Goal: Task Accomplishment & Management: Manage account settings

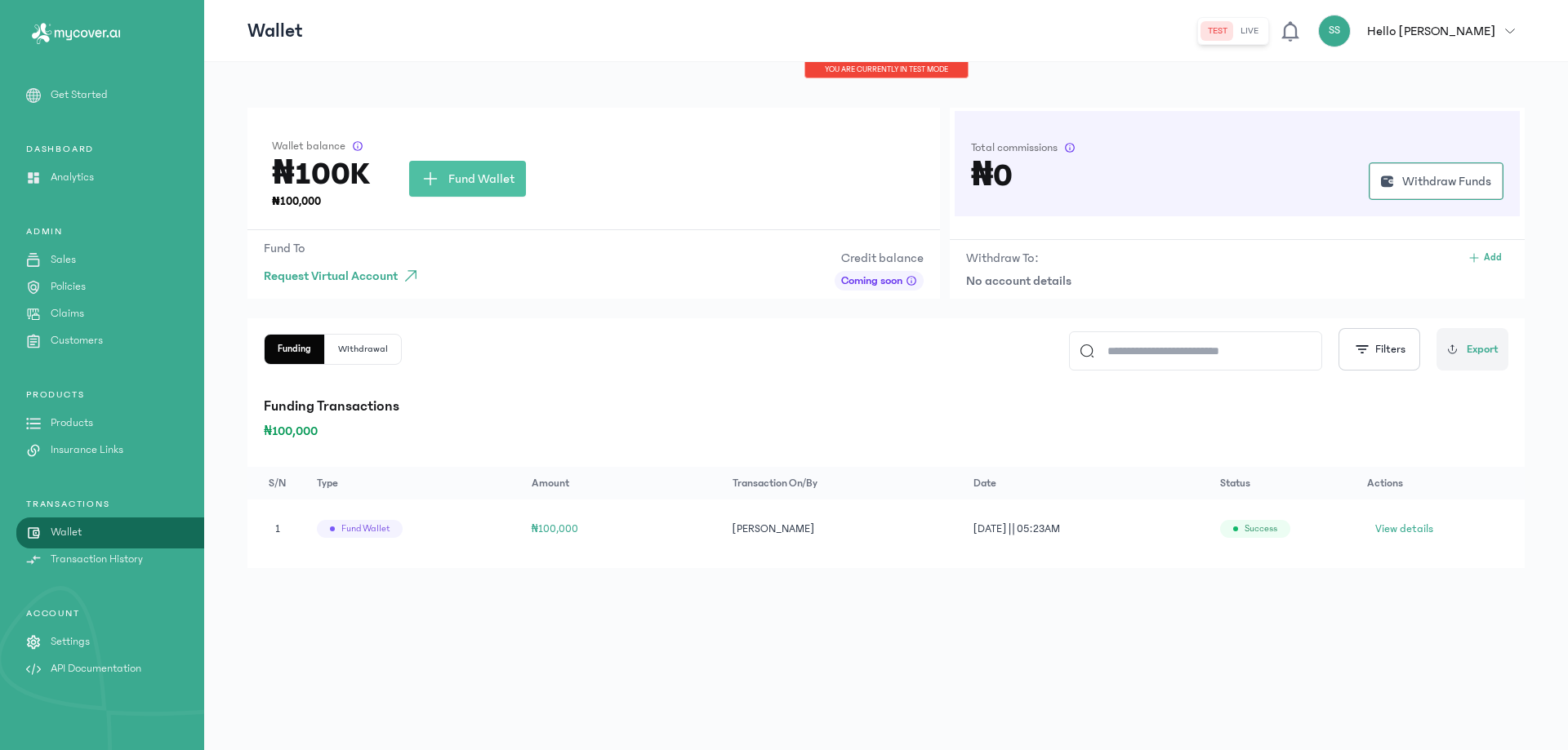
click at [77, 639] on p "Settings" at bounding box center [70, 642] width 39 height 17
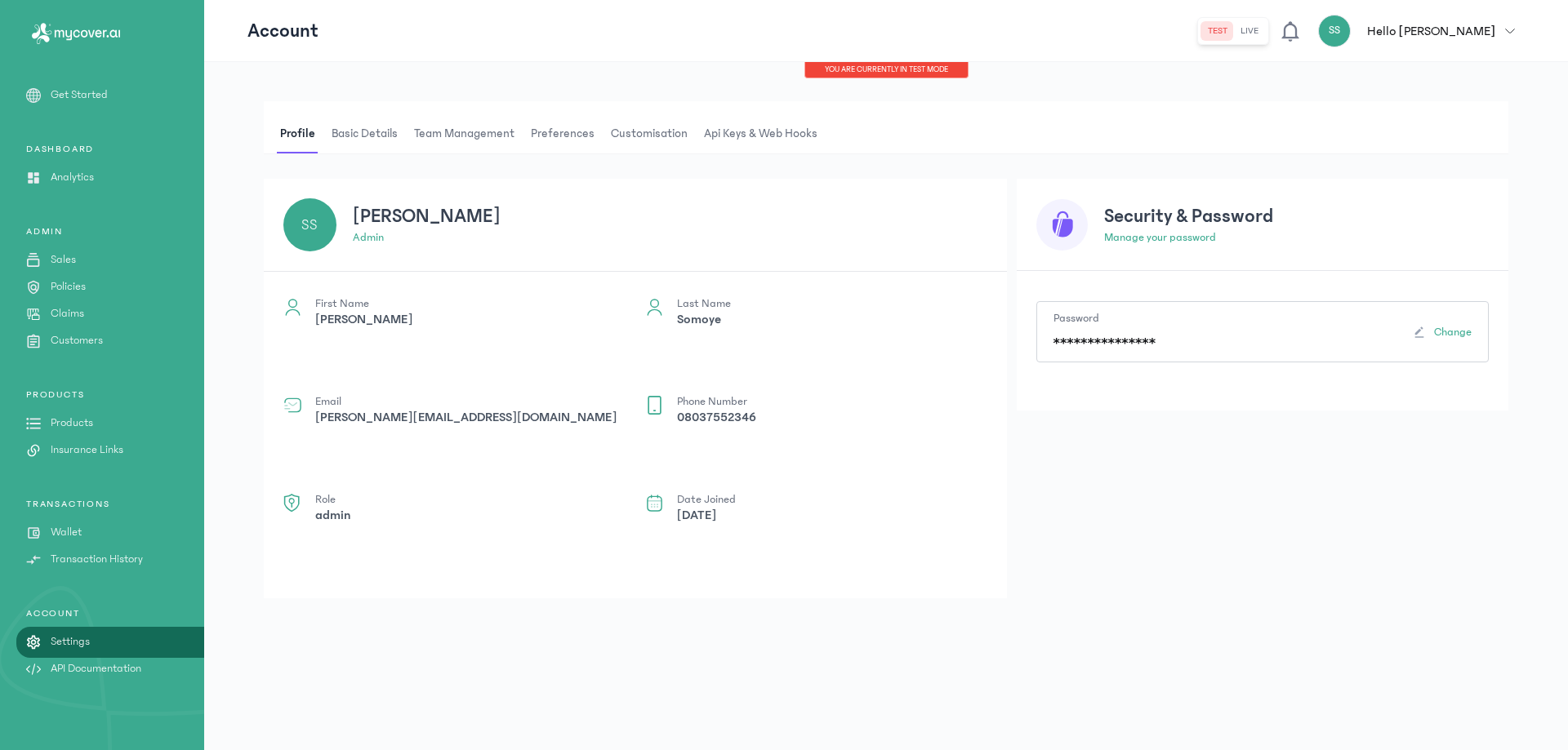
click at [728, 128] on span "Api Keys & Web hooks" at bounding box center [761, 134] width 120 height 39
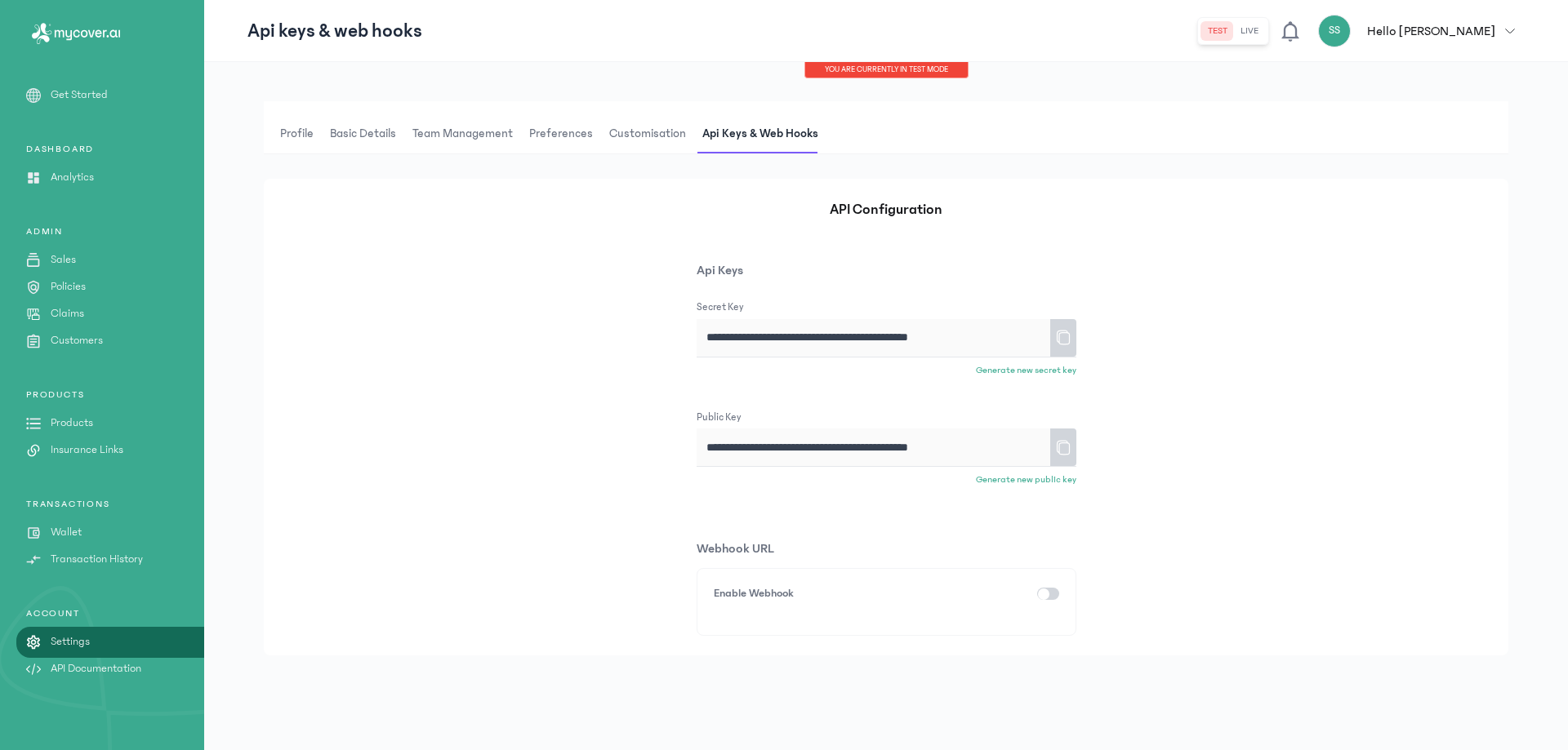
click at [1057, 338] on icon at bounding box center [1062, 338] width 13 height 15
click at [1005, 370] on p "Generate new secret key" at bounding box center [1026, 370] width 100 height 13
type input "**********"
click at [1037, 479] on p "Generate new public key" at bounding box center [1026, 479] width 100 height 13
type input "**********"
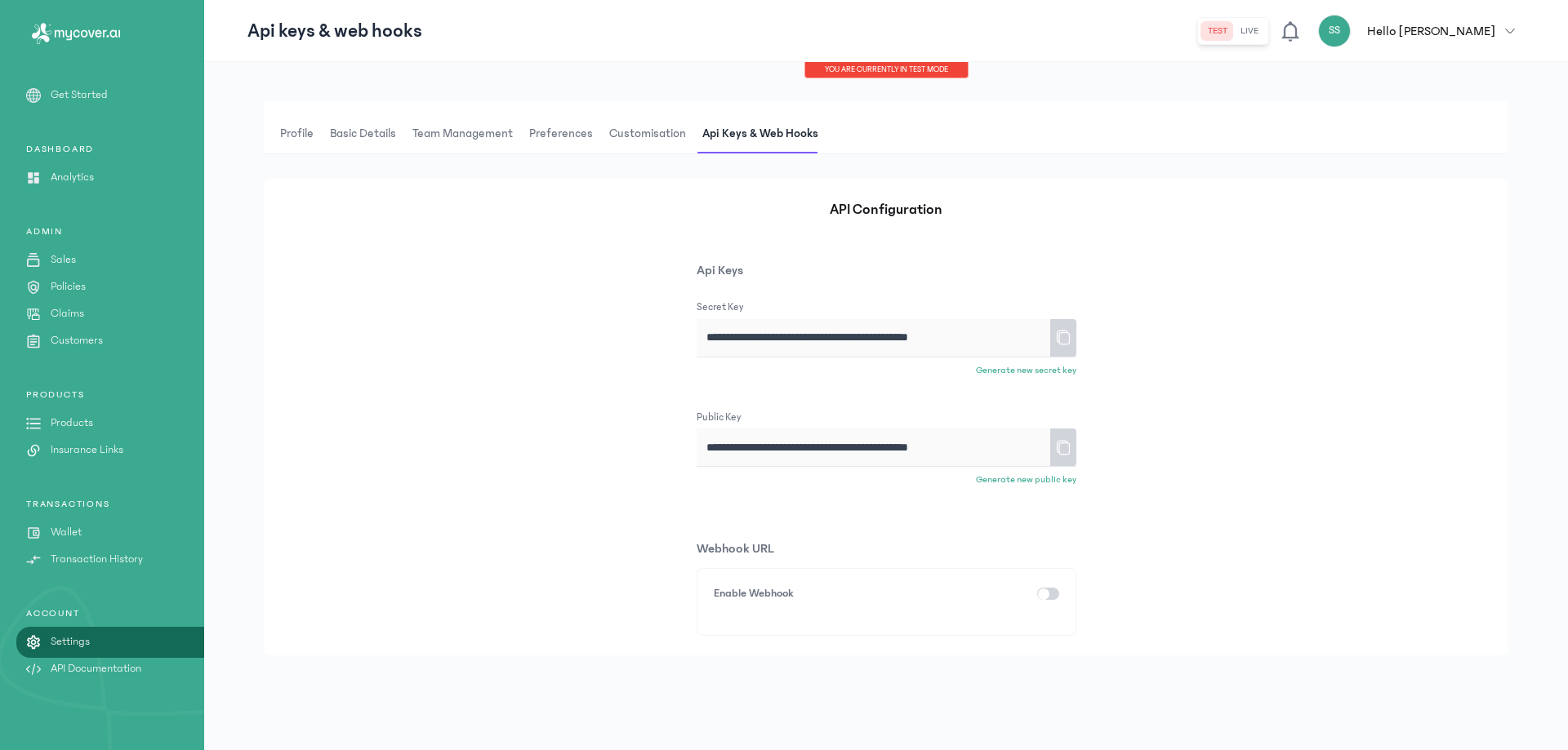
click at [1061, 339] on icon at bounding box center [1063, 338] width 17 height 28
click at [1066, 445] on icon at bounding box center [1063, 448] width 17 height 28
click at [1060, 338] on icon at bounding box center [1063, 338] width 17 height 28
click at [660, 129] on span "Customisation" at bounding box center [647, 134] width 83 height 39
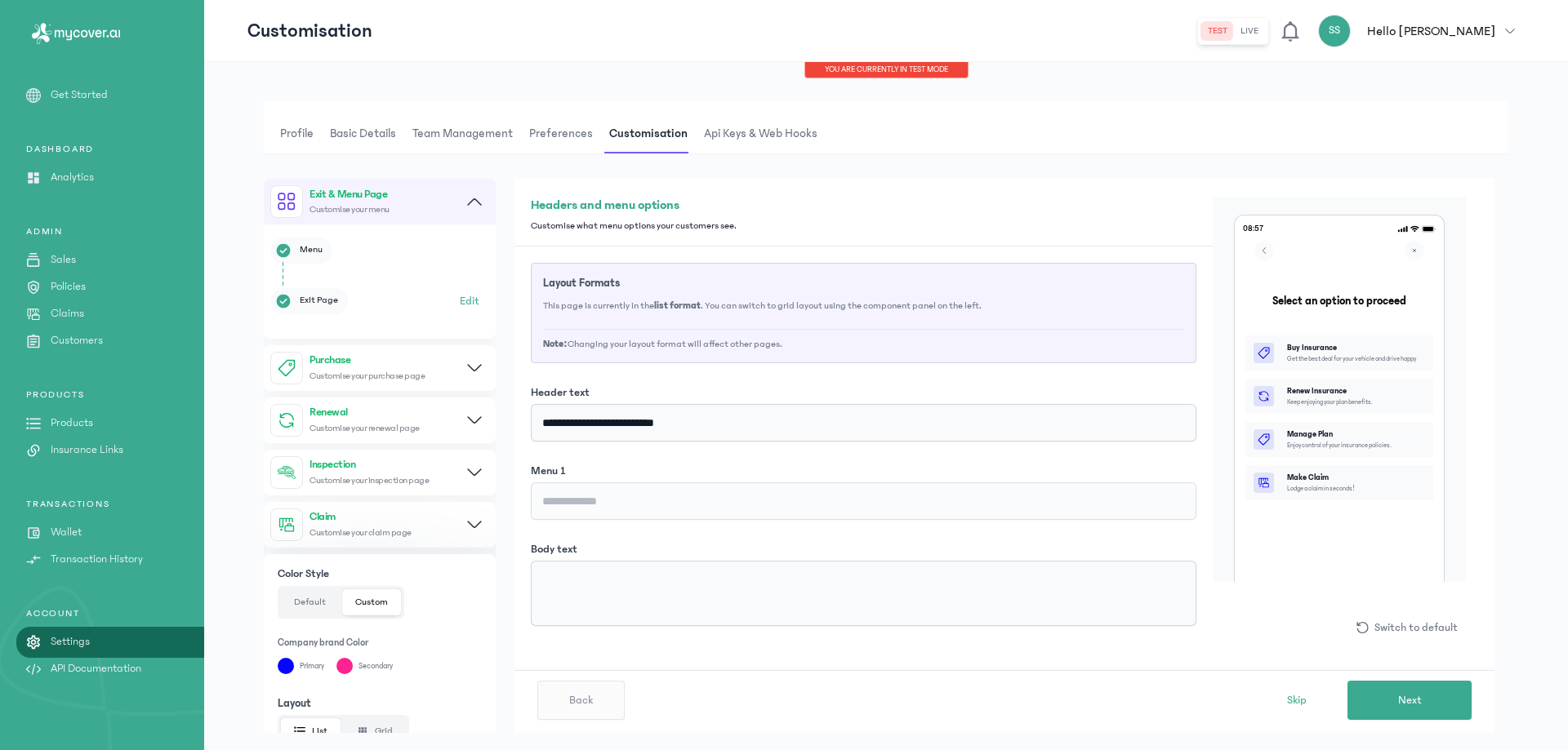
click at [579, 132] on span "Preferences" at bounding box center [561, 134] width 71 height 39
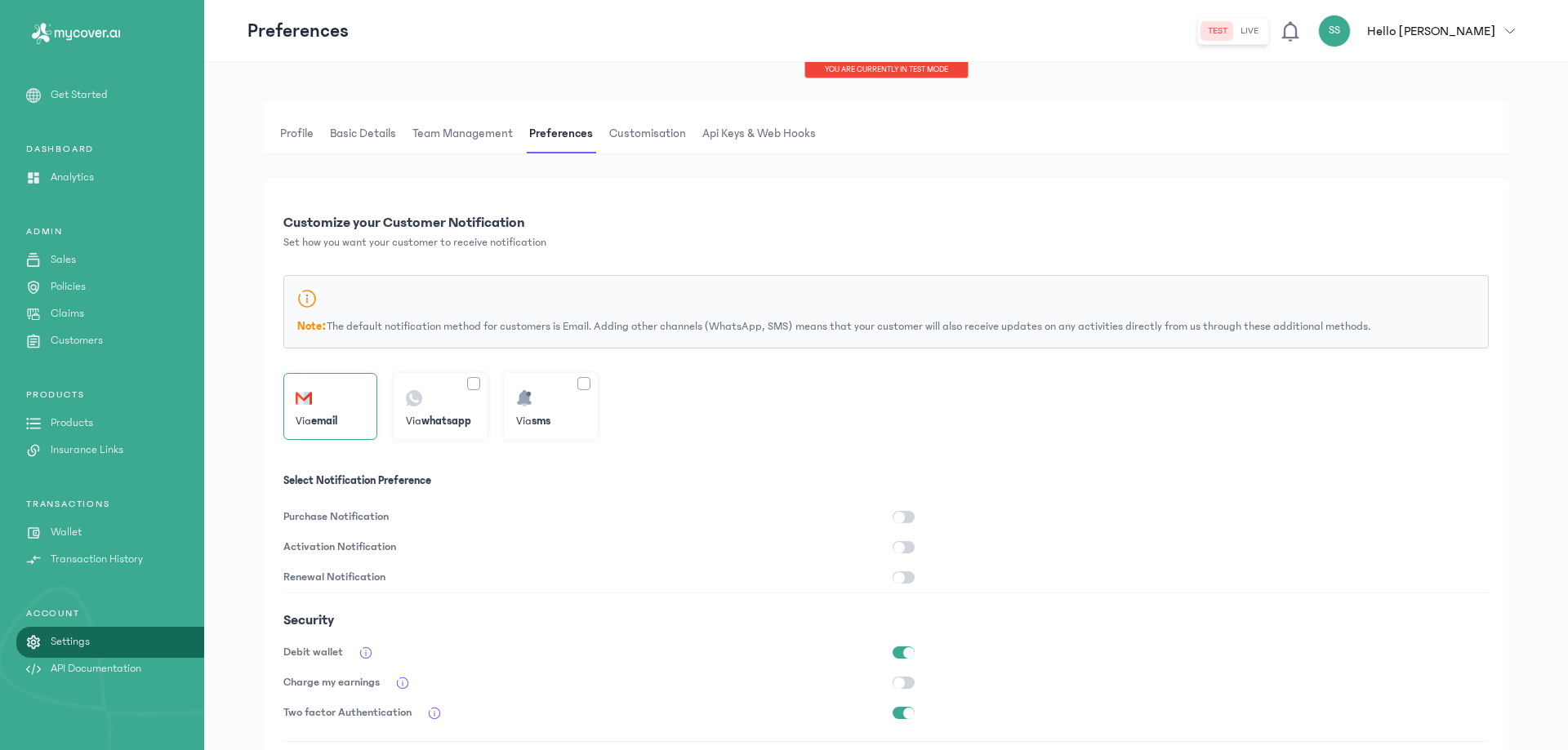
click at [499, 136] on span "Team Management" at bounding box center [462, 134] width 107 height 39
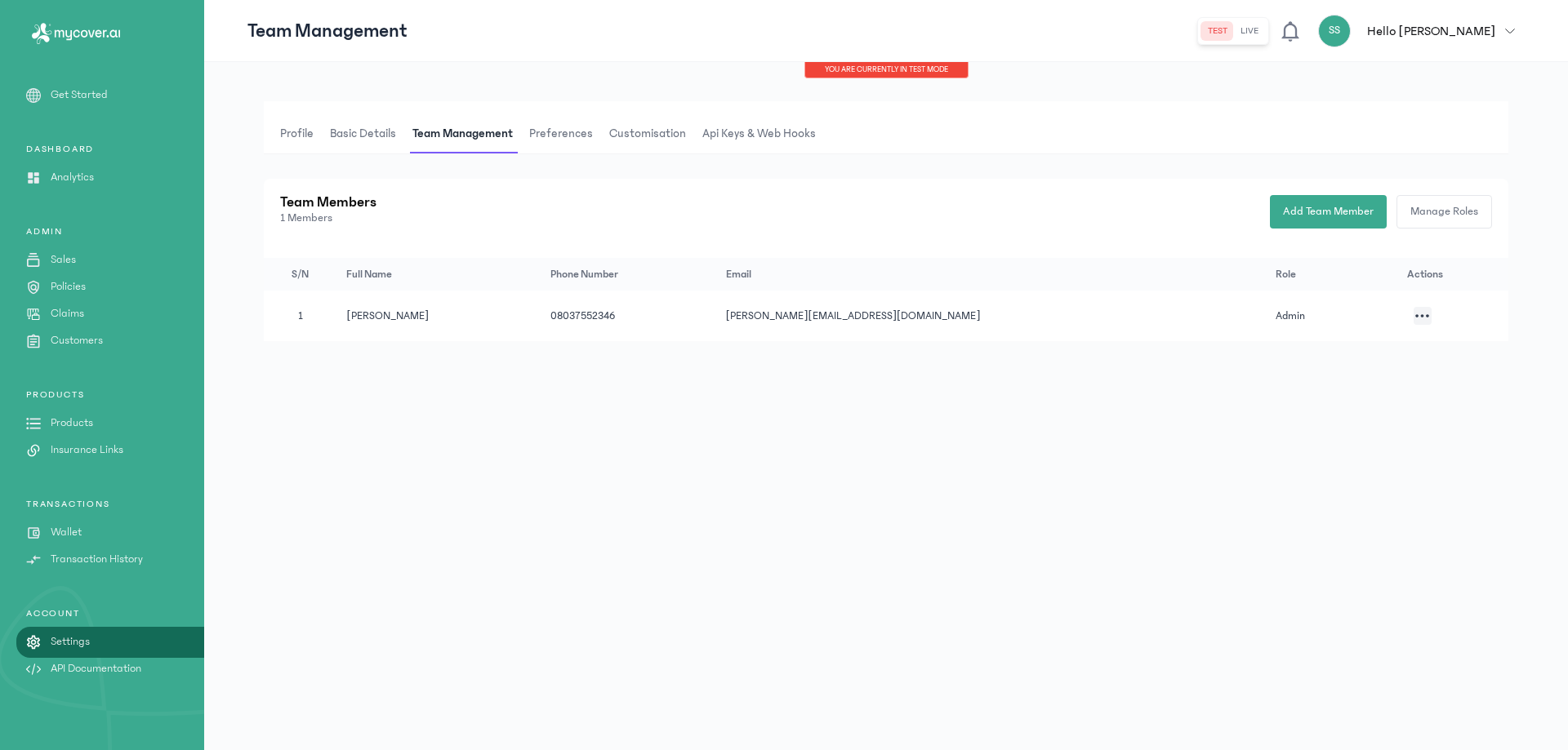
click at [345, 137] on span "Basic details" at bounding box center [363, 134] width 72 height 39
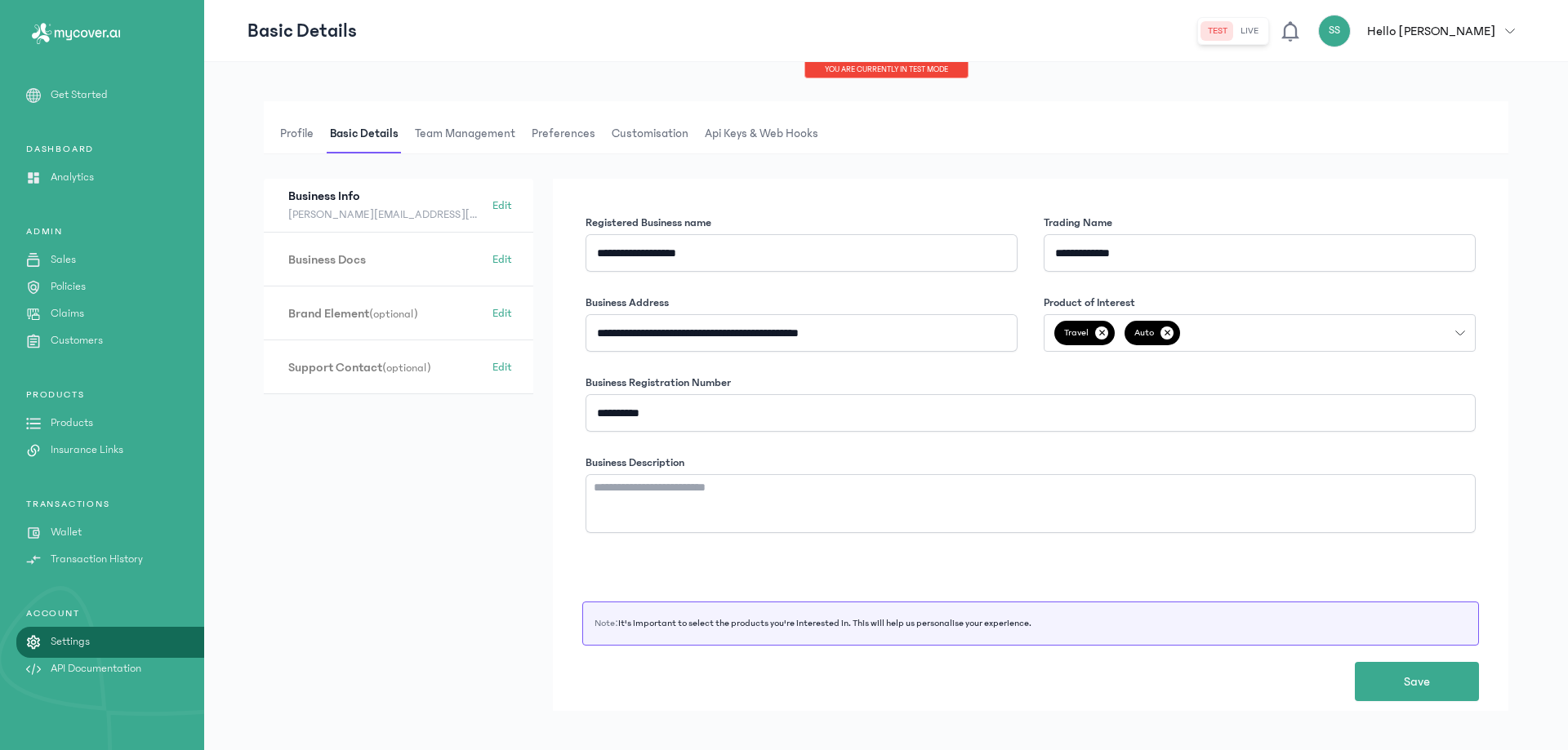
click at [628, 134] on span "Customisation" at bounding box center [650, 134] width 83 height 39
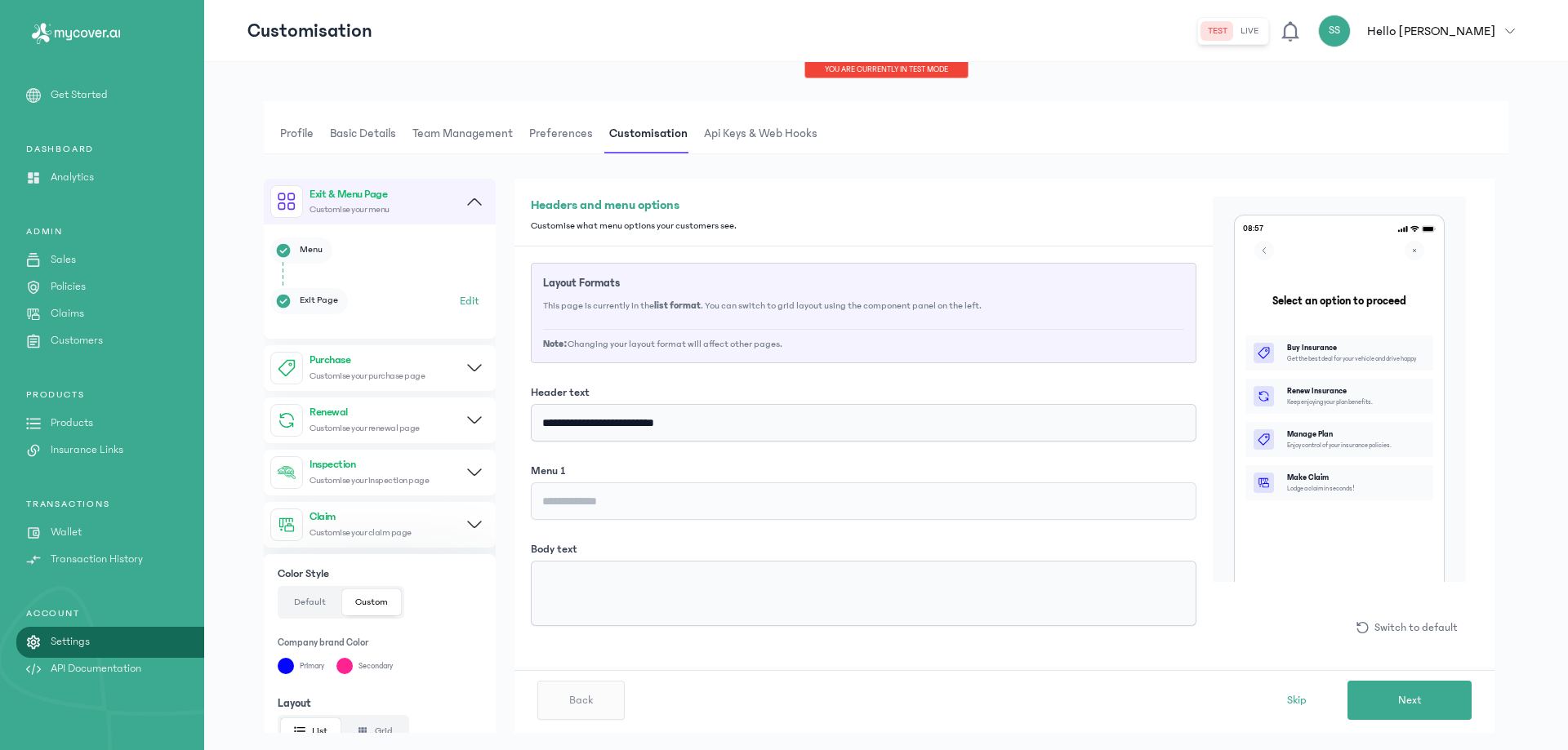
click at [739, 137] on span "Api Keys & Web hooks" at bounding box center [761, 134] width 120 height 39
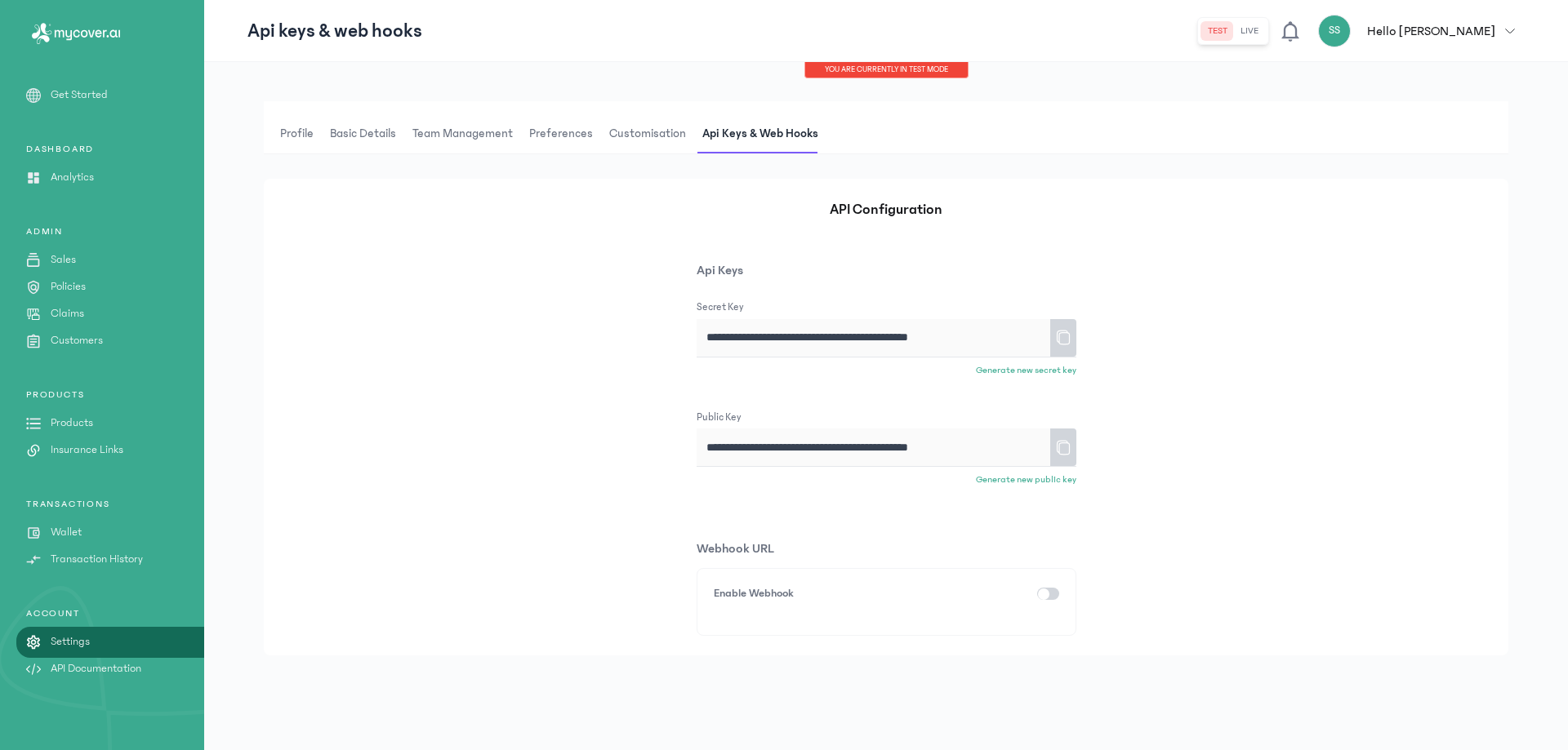
click at [1021, 374] on p "Generate new secret key" at bounding box center [1026, 370] width 100 height 13
type input "**********"
click at [1052, 479] on p "Generate new public key" at bounding box center [1026, 479] width 100 height 13
type input "**********"
click at [1062, 351] on icon at bounding box center [1063, 338] width 17 height 28
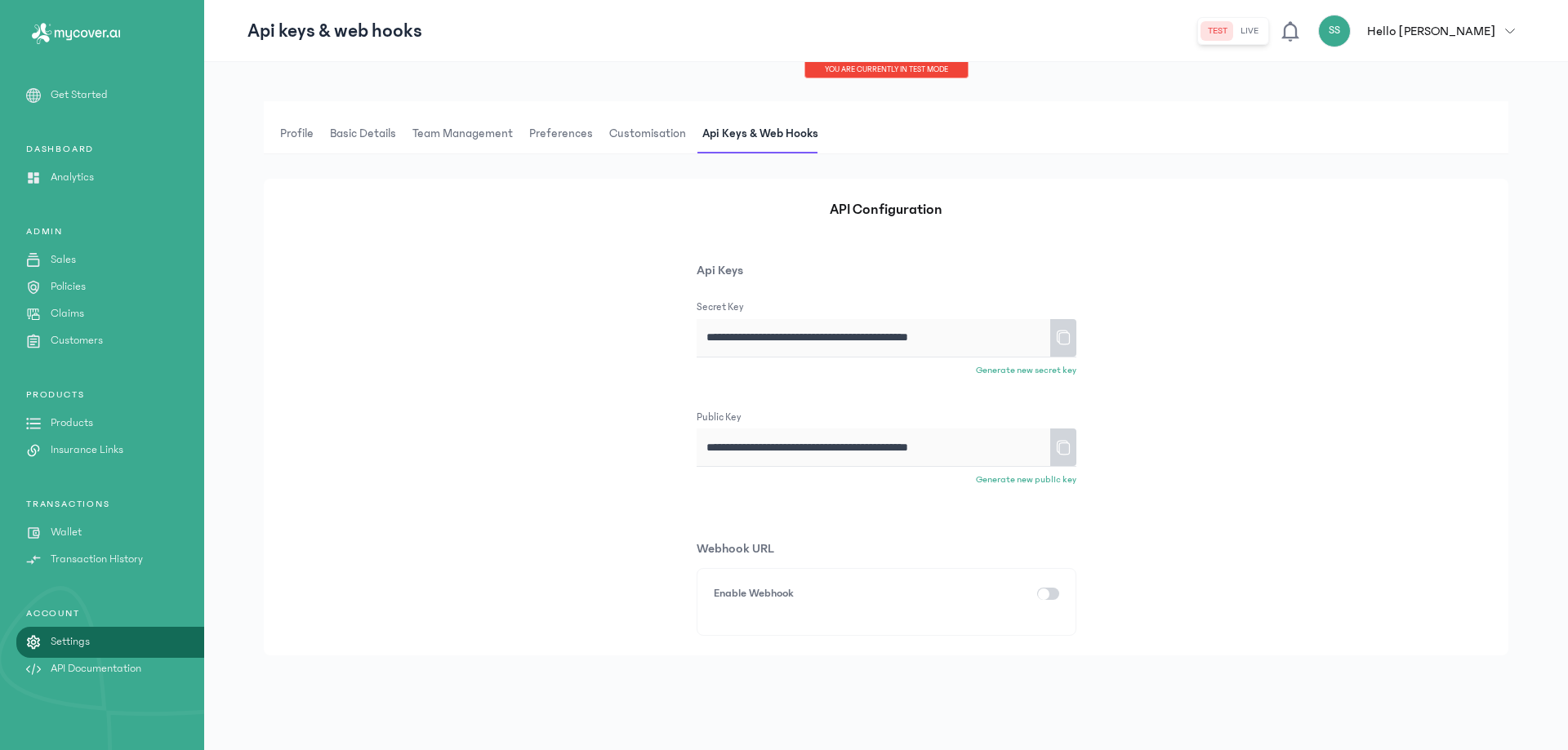
click at [308, 135] on span "Profile" at bounding box center [296, 134] width 40 height 39
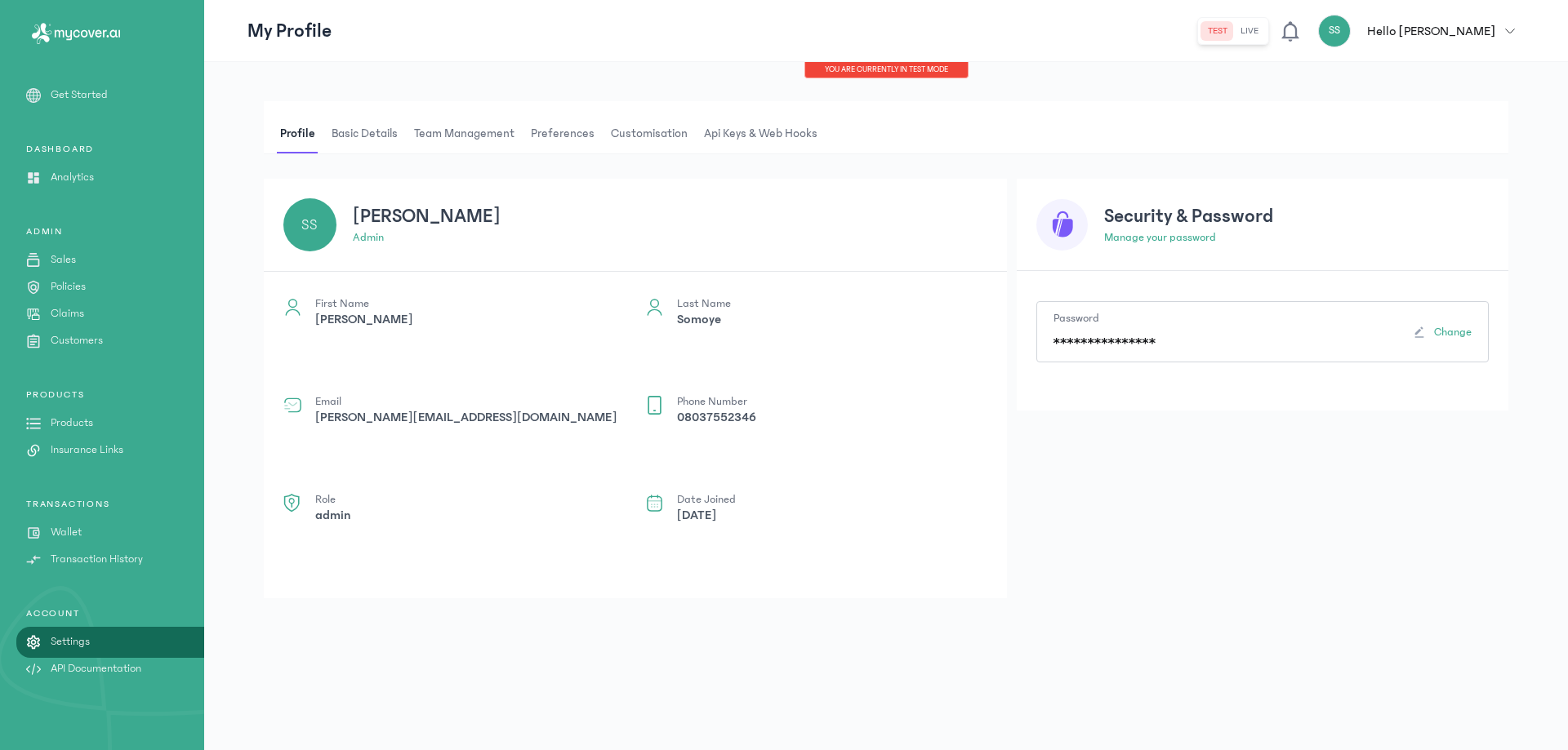
click at [748, 132] on span "Api Keys & Web hooks" at bounding box center [761, 134] width 120 height 39
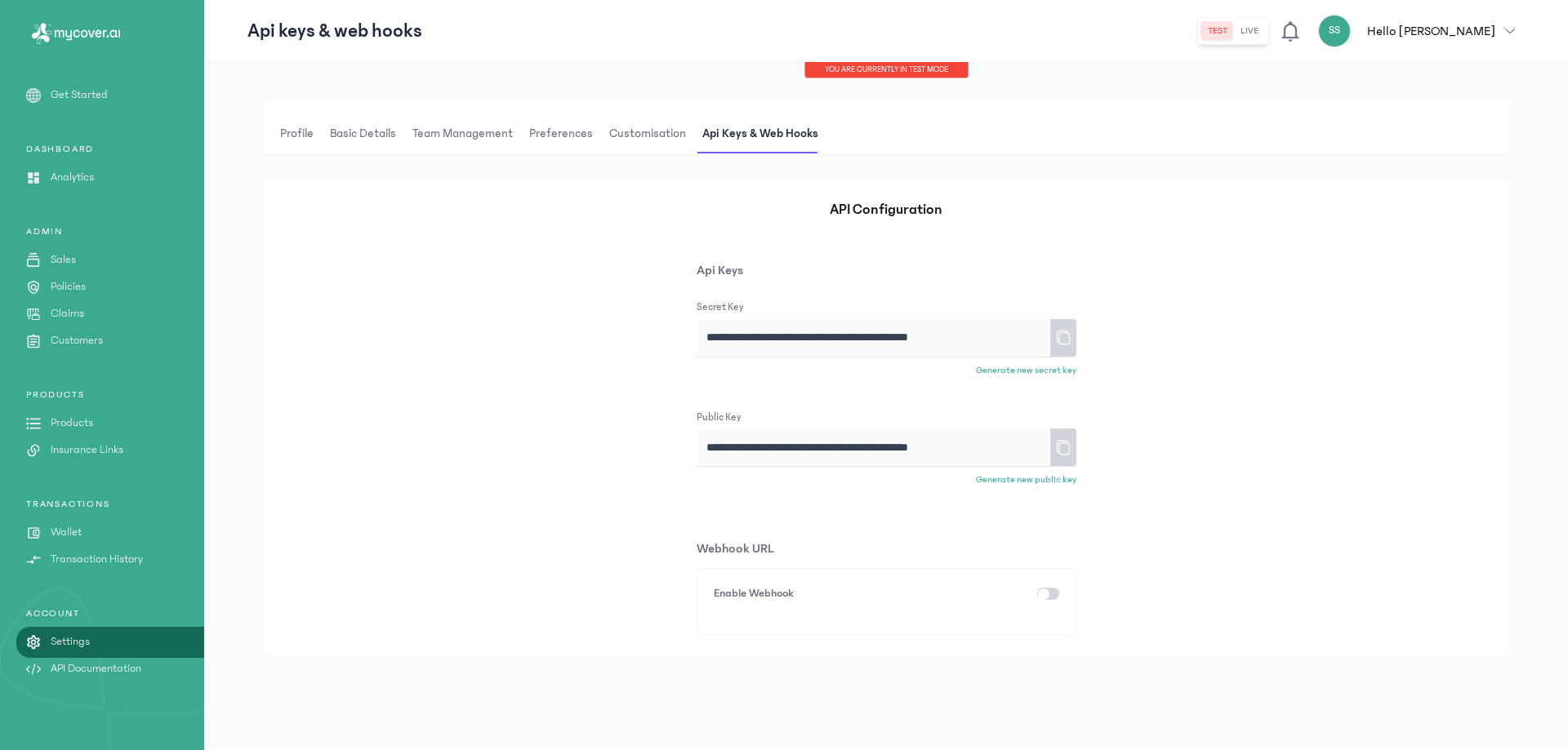
click at [70, 162] on div "DASHBOARD Analytics" at bounding box center [102, 164] width 204 height 43
click at [71, 191] on div "Get Started DASHBOARD Analytics ADMIN Sales Policies Claims Customers PRODUCTS …" at bounding box center [102, 393] width 204 height 614
click at [83, 175] on p "Analytics" at bounding box center [71, 177] width 43 height 17
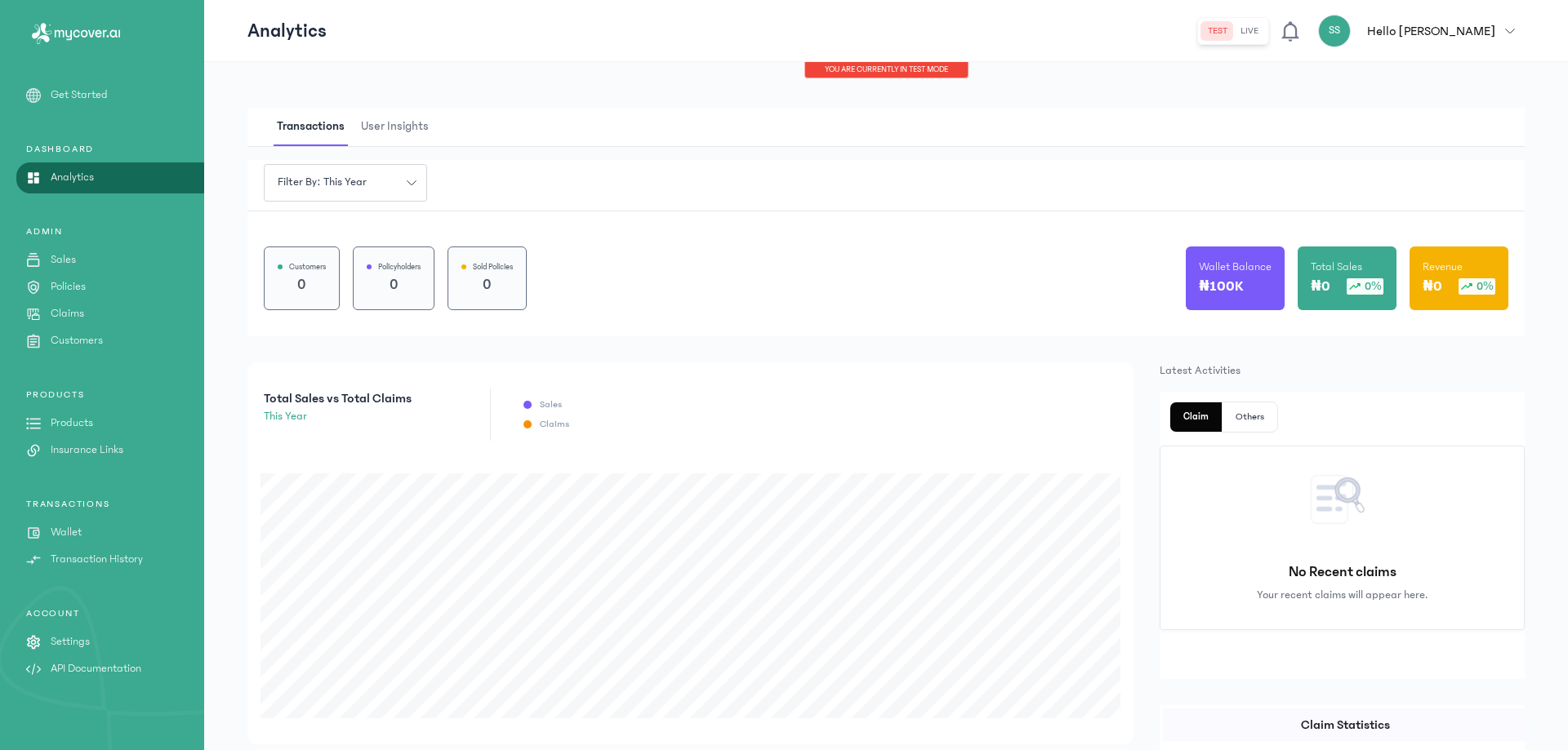
click at [394, 124] on span "User Insights" at bounding box center [395, 127] width 74 height 39
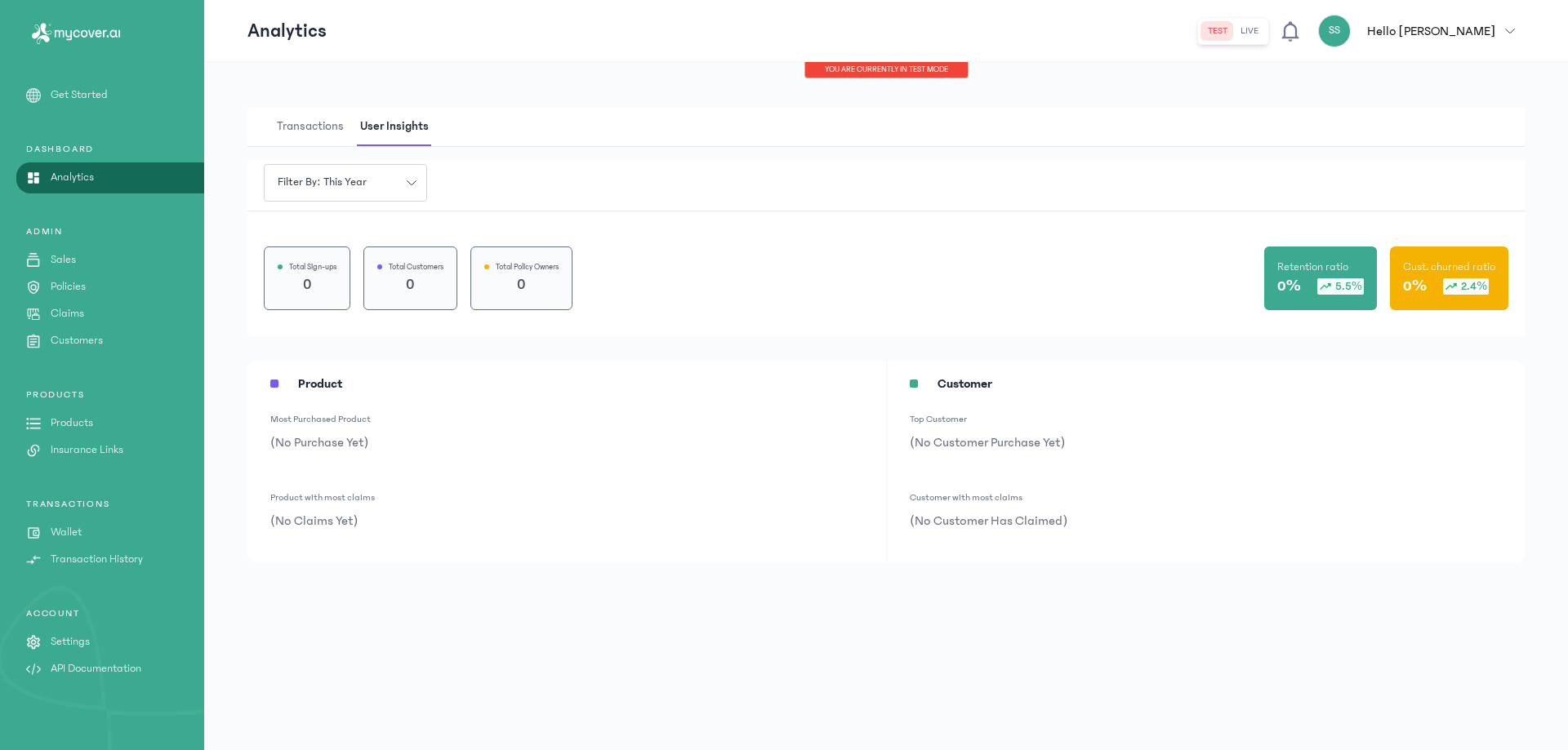
click at [316, 128] on span "Transactions" at bounding box center [309, 127] width 73 height 39
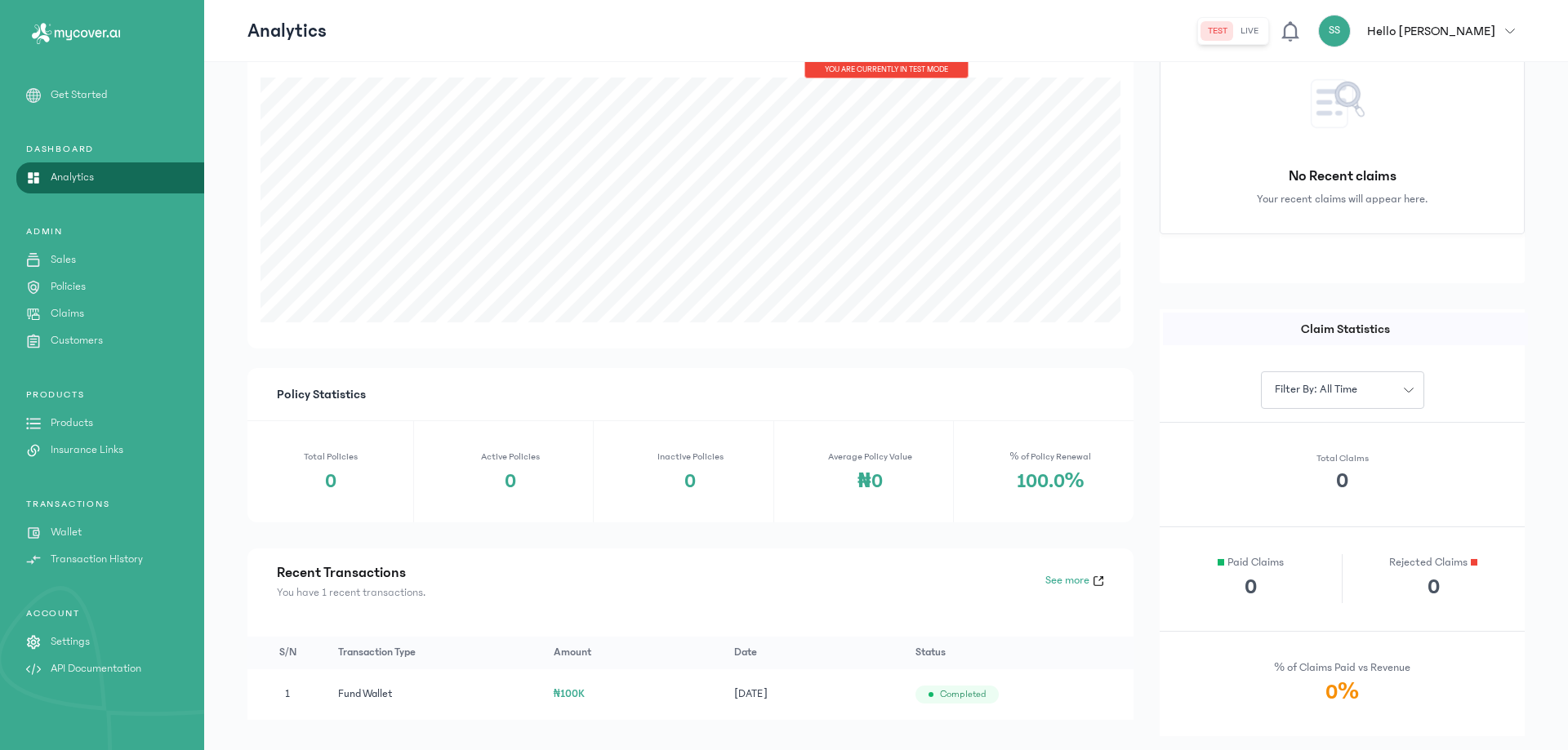
scroll to position [416, 0]
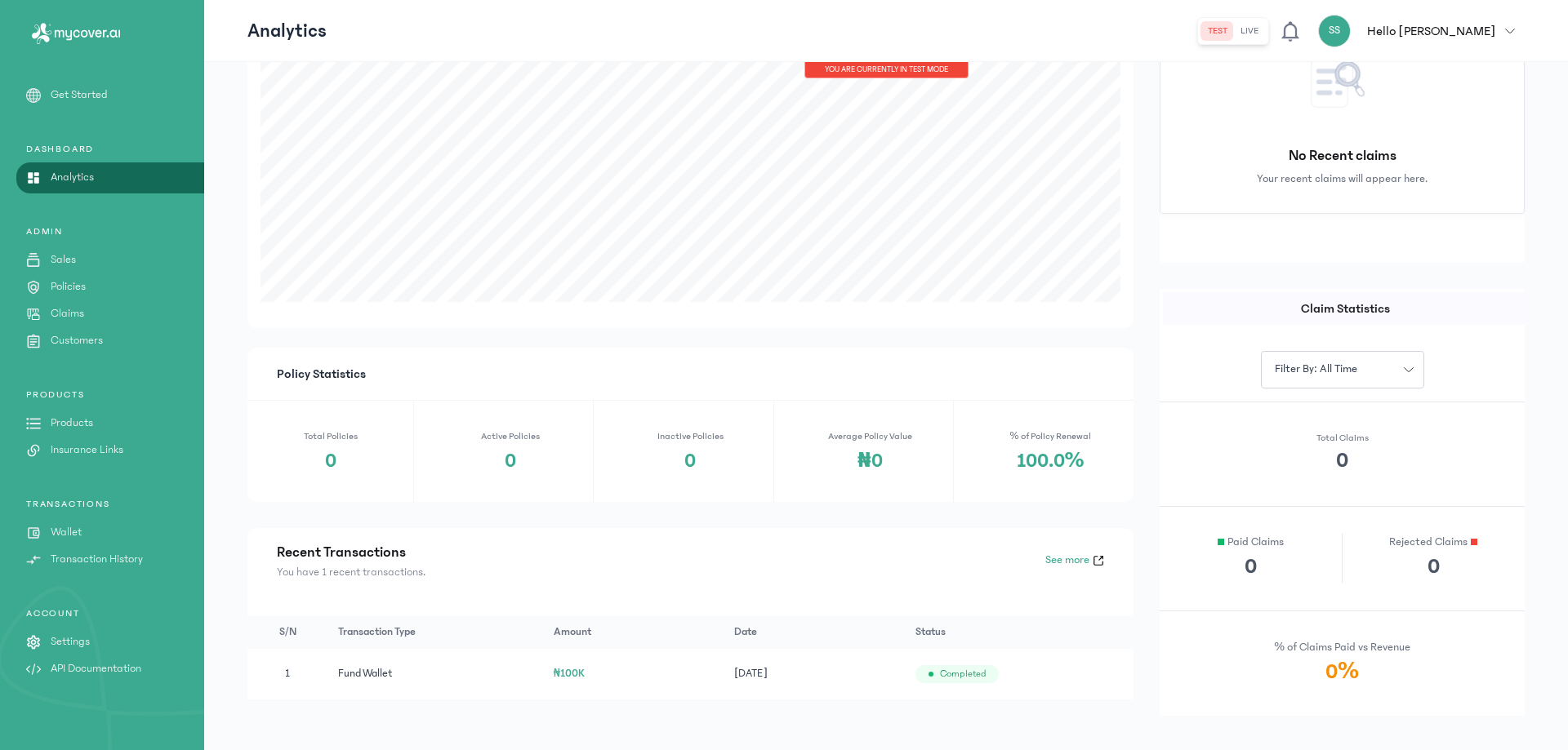
click at [71, 638] on p "Settings" at bounding box center [70, 642] width 39 height 17
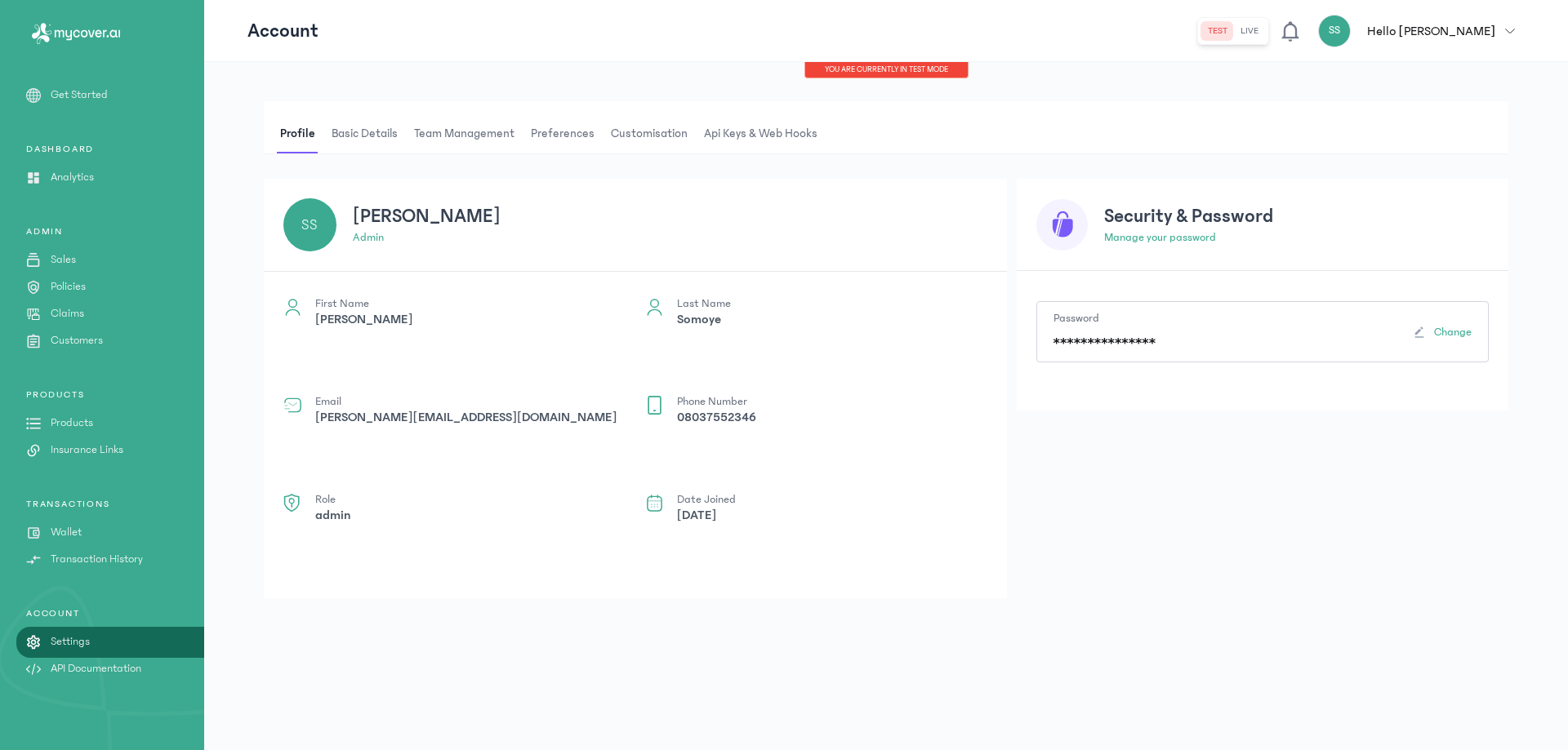
click at [1265, 33] on button "live" at bounding box center [1249, 31] width 31 height 19
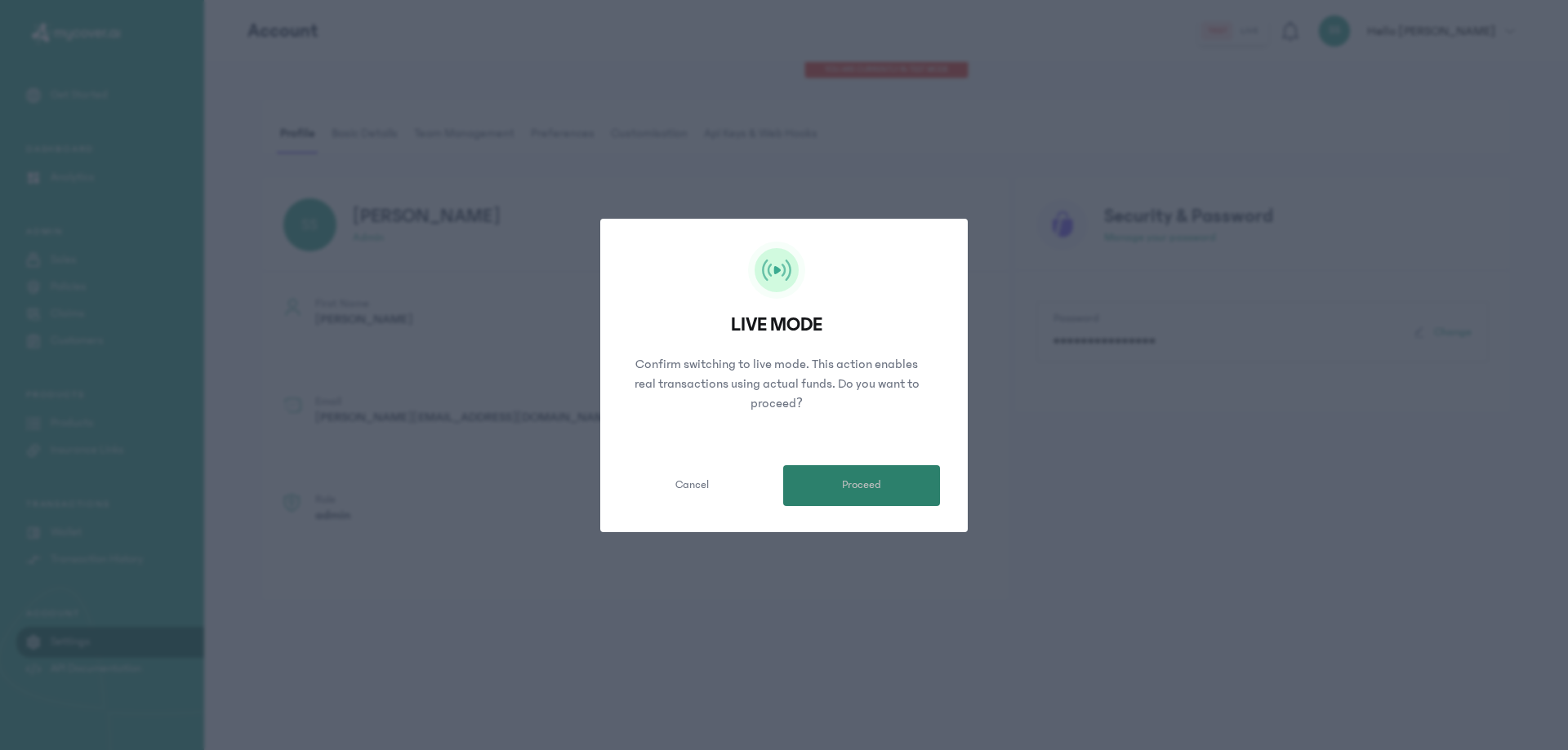
click at [843, 479] on span "Proceed" at bounding box center [861, 485] width 39 height 17
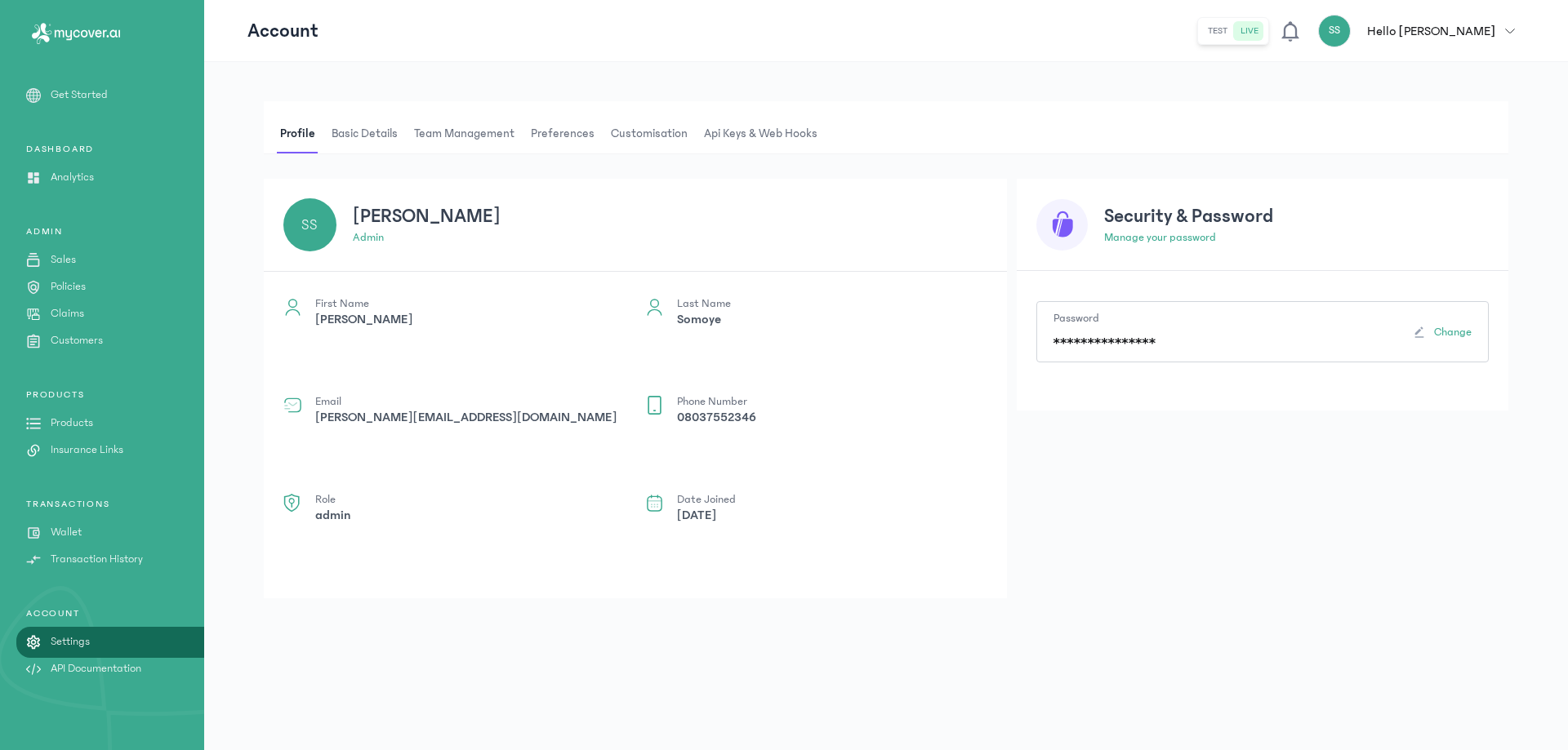
click at [781, 132] on span "Api Keys & Web hooks" at bounding box center [761, 134] width 120 height 39
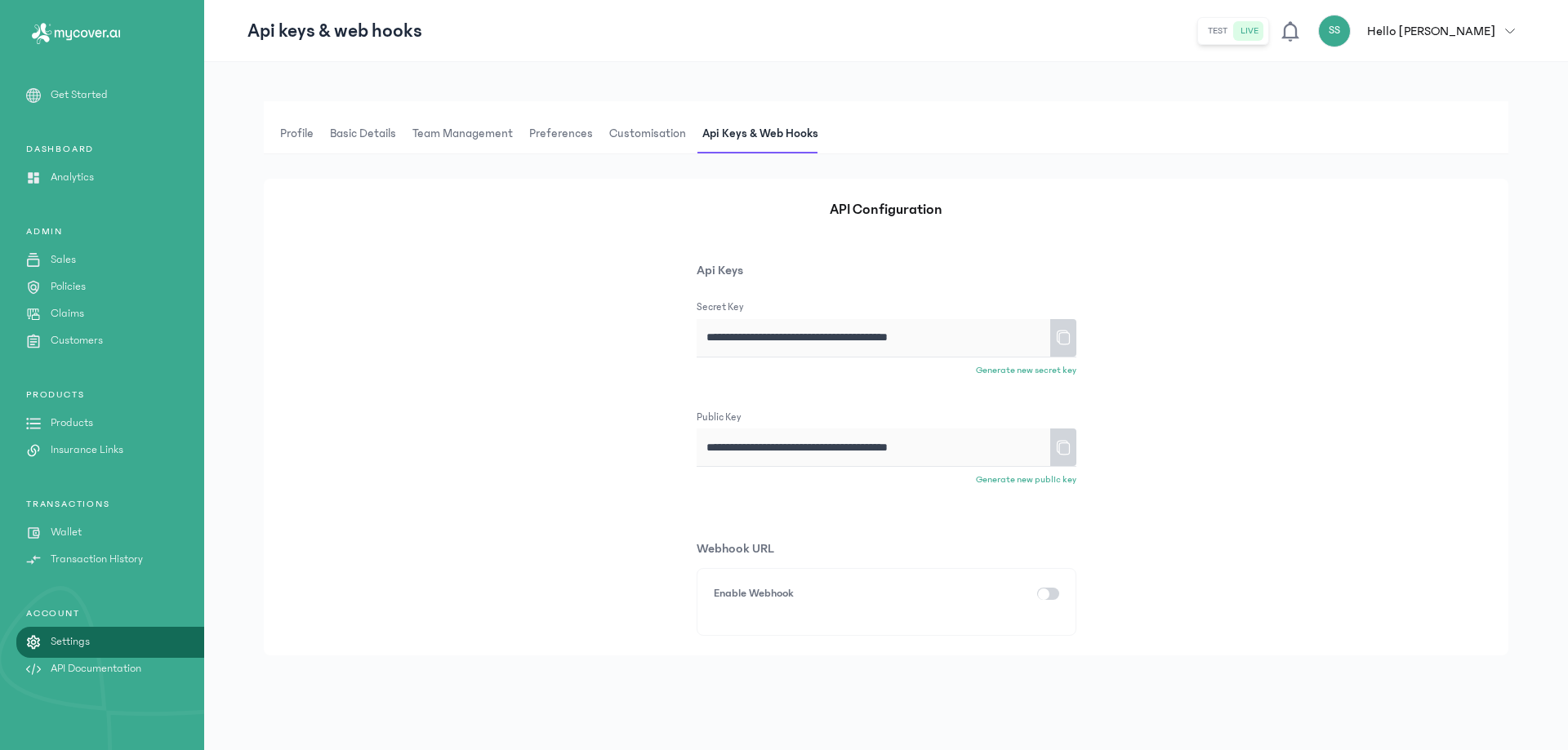
click at [1060, 344] on icon at bounding box center [1063, 338] width 17 height 28
click at [1234, 35] on button "test" at bounding box center [1217, 31] width 33 height 19
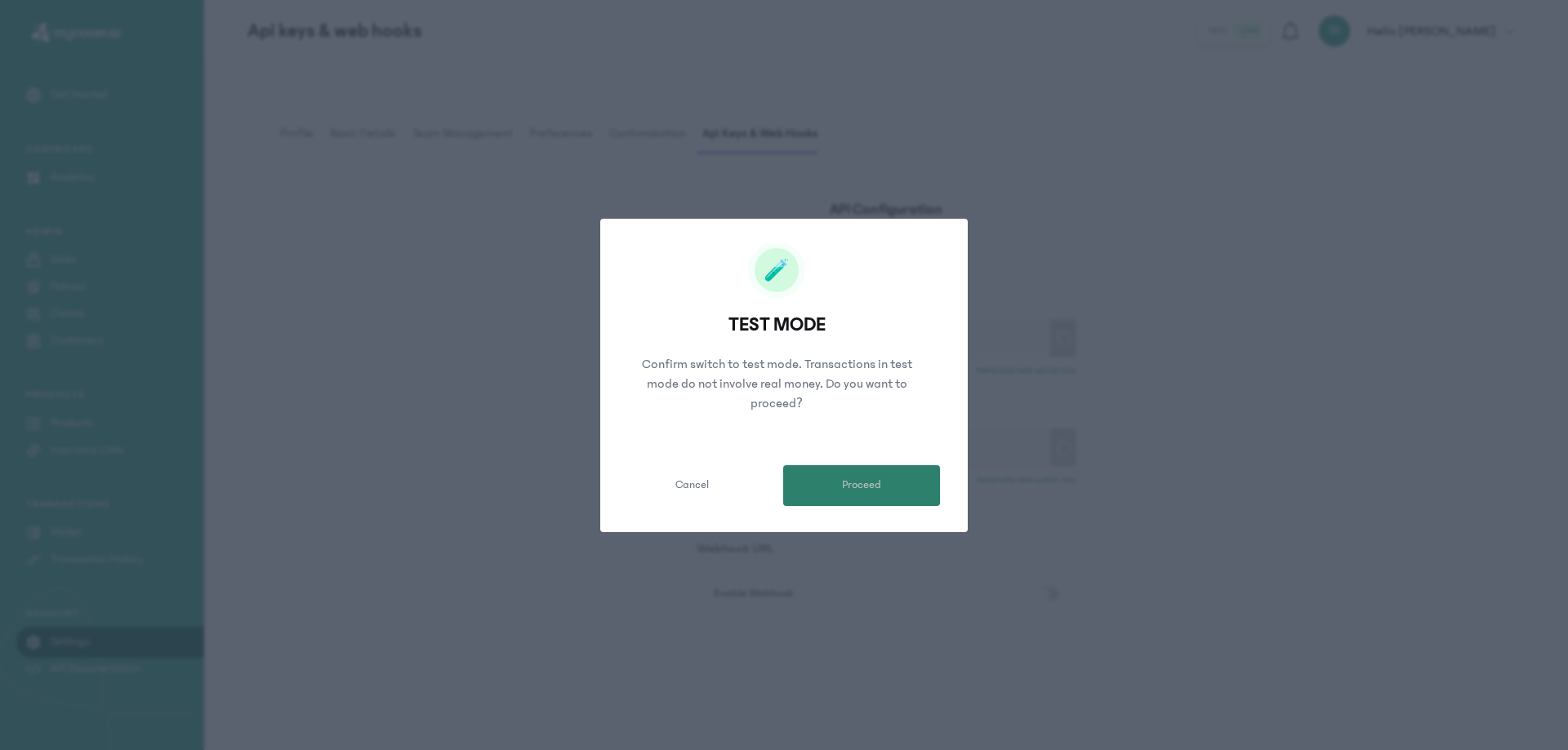
click at [857, 491] on span "Proceed" at bounding box center [861, 485] width 39 height 17
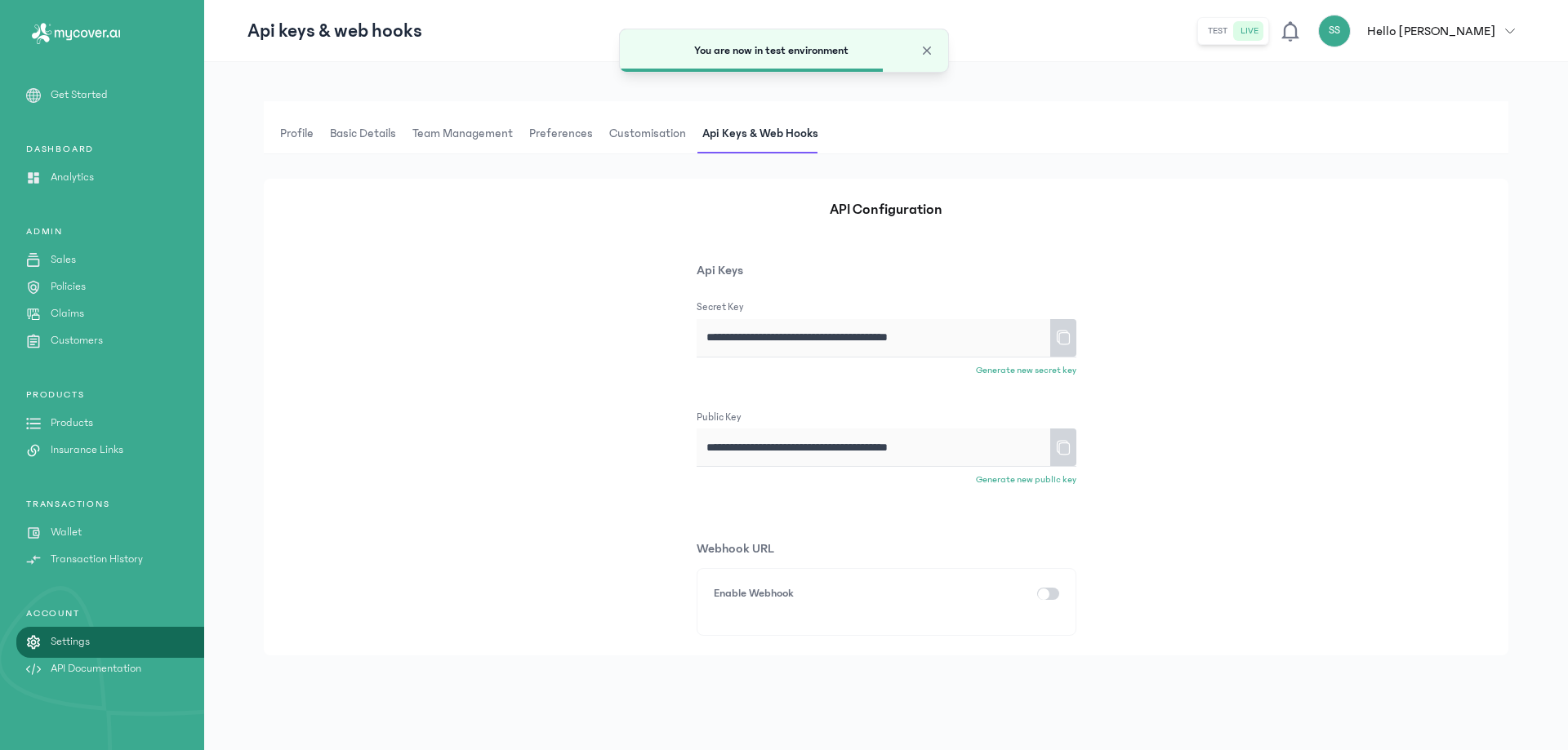
type input "**********"
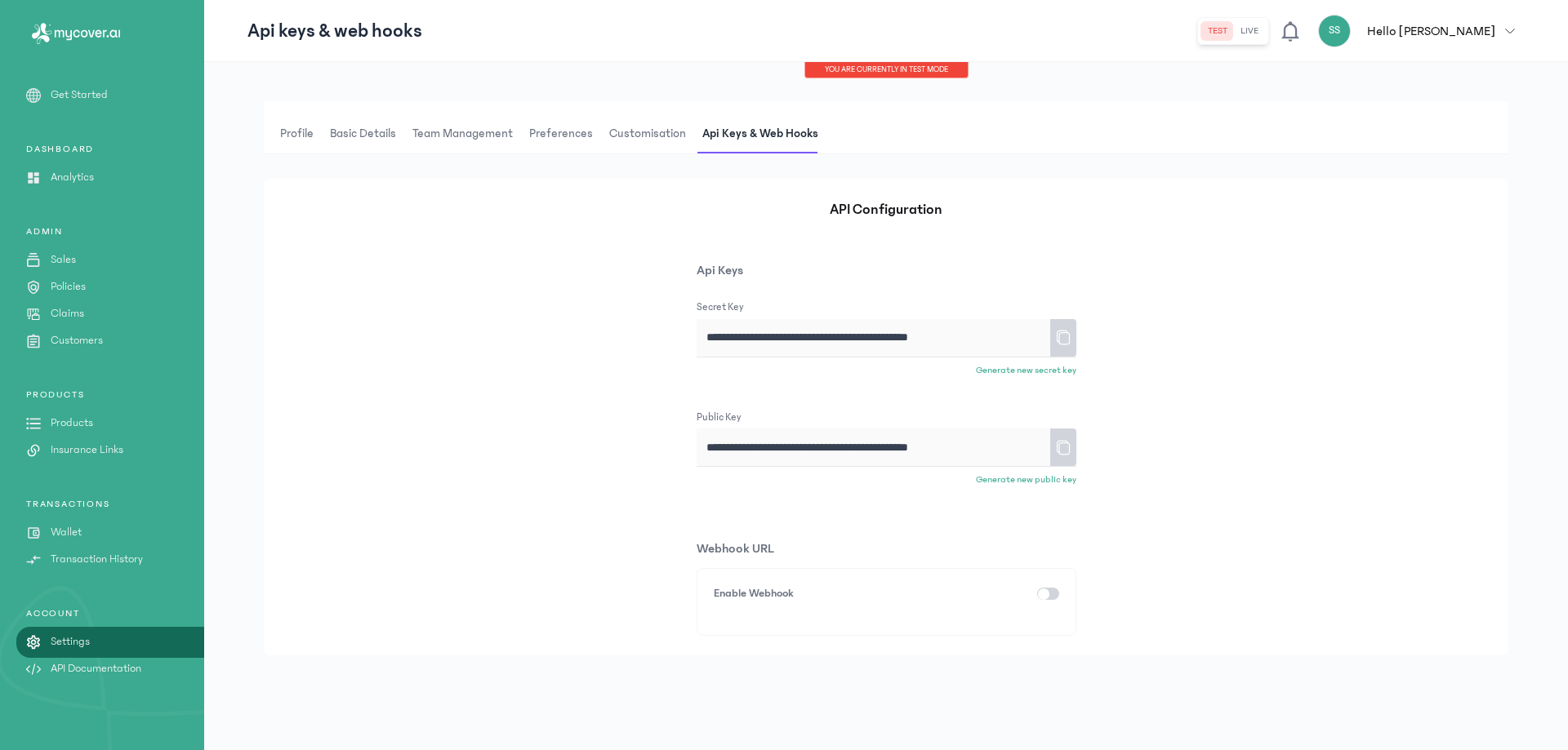
click at [1061, 343] on icon at bounding box center [1063, 338] width 17 height 28
click at [1058, 456] on icon at bounding box center [1063, 448] width 17 height 28
